Goal: Information Seeking & Learning: Learn about a topic

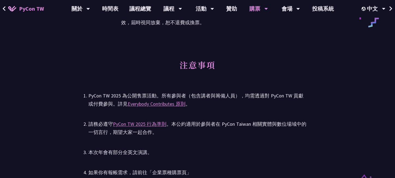
scroll to position [999, 0]
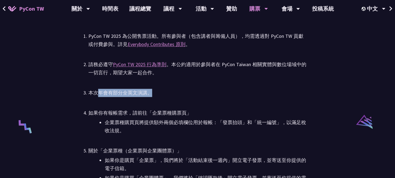
drag, startPoint x: 99, startPoint y: 93, endPoint x: 157, endPoint y: 93, distance: 57.8
click at [157, 93] on div "本次年會有部分全英文演講。" at bounding box center [197, 93] width 218 height 8
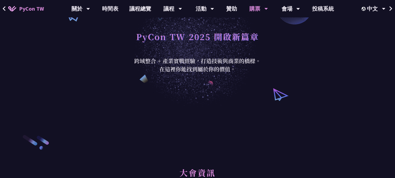
scroll to position [0, 0]
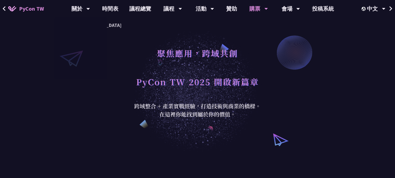
click at [19, 7] on link "PyCon TW" at bounding box center [26, 9] width 47 height 14
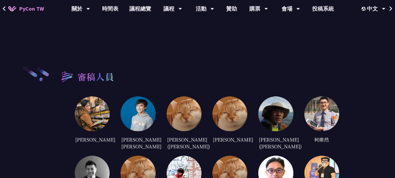
scroll to position [1053, 0]
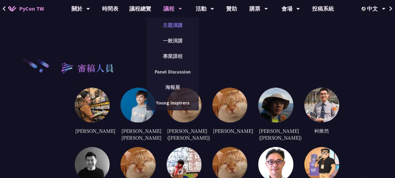
click at [166, 24] on link "主題演講" at bounding box center [172, 25] width 52 height 13
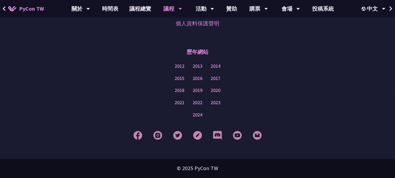
scroll to position [1010, 0]
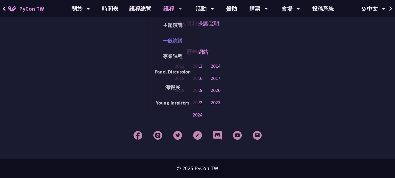
click at [173, 37] on link "一般演講" at bounding box center [172, 40] width 52 height 13
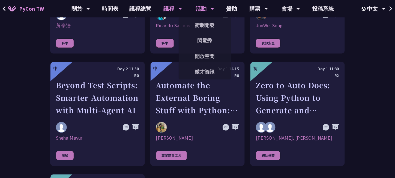
scroll to position [1399, 0]
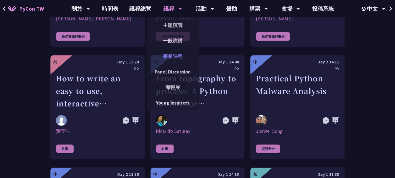
click at [165, 57] on link "專業課程" at bounding box center [172, 56] width 52 height 13
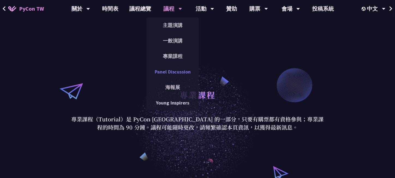
click at [170, 72] on link "Panel Discussion" at bounding box center [172, 71] width 52 height 13
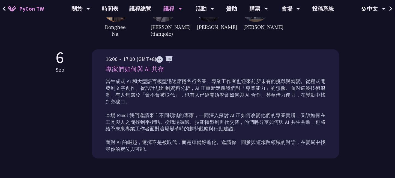
scroll to position [218, 0]
